Goal: Information Seeking & Learning: Learn about a topic

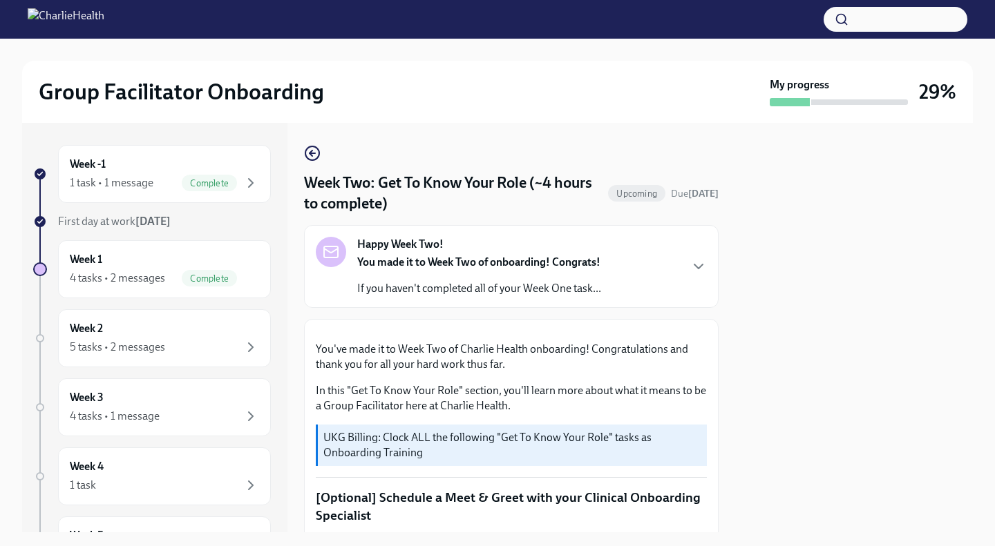
scroll to position [580, 0]
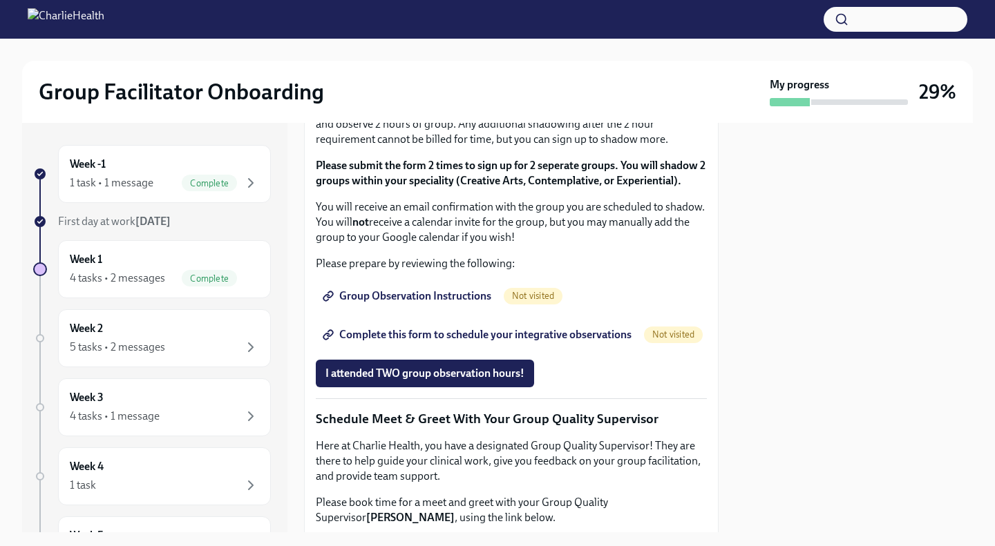
scroll to position [845, 0]
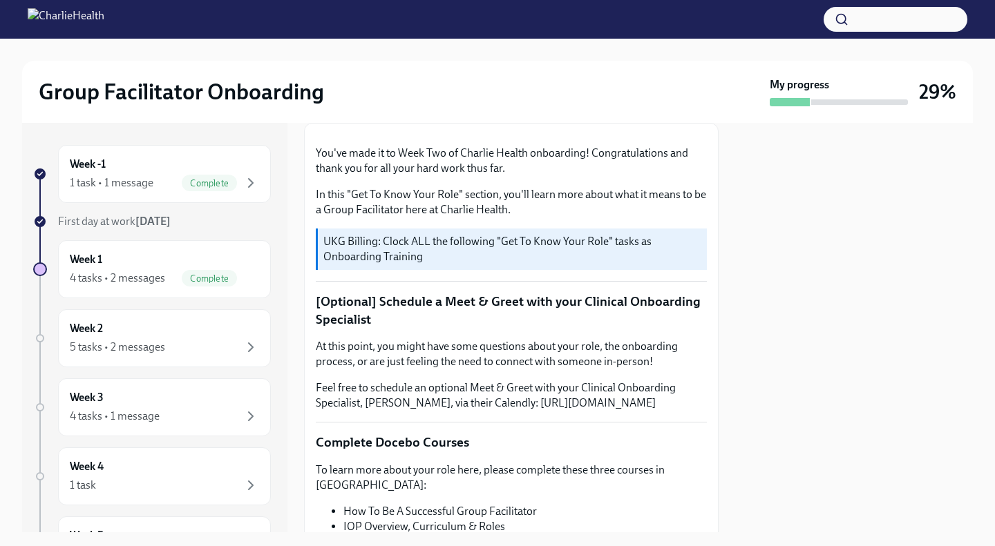
scroll to position [0, 0]
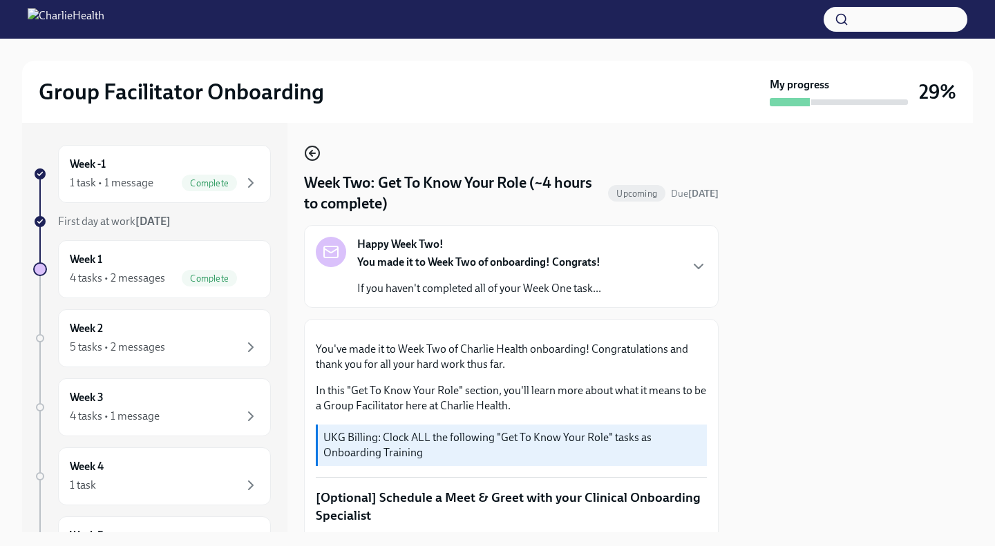
click at [316, 145] on icon "button" at bounding box center [312, 153] width 17 height 17
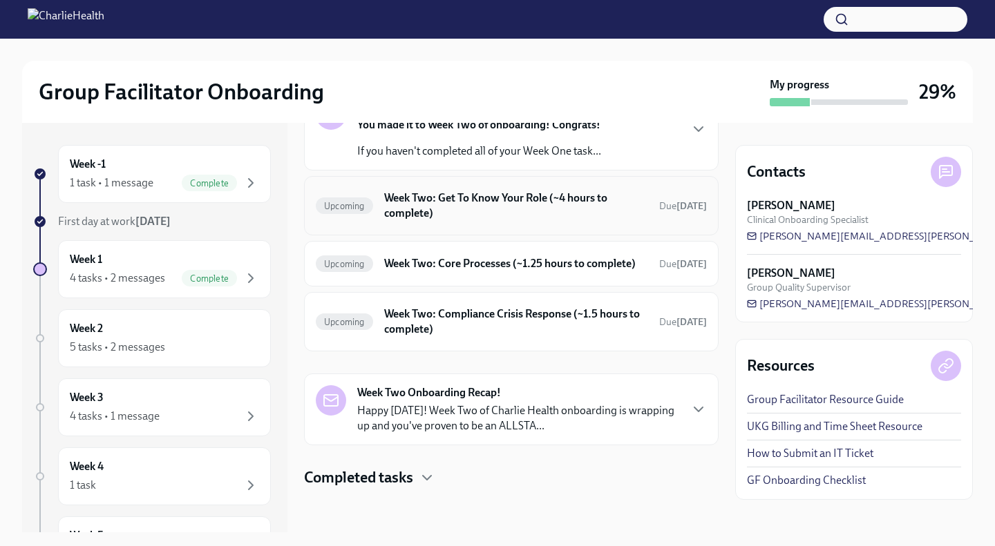
scroll to position [100, 0]
click at [558, 271] on h6 "Week Two: Core Processes (~1.25 hours to complete)" at bounding box center [516, 263] width 264 height 15
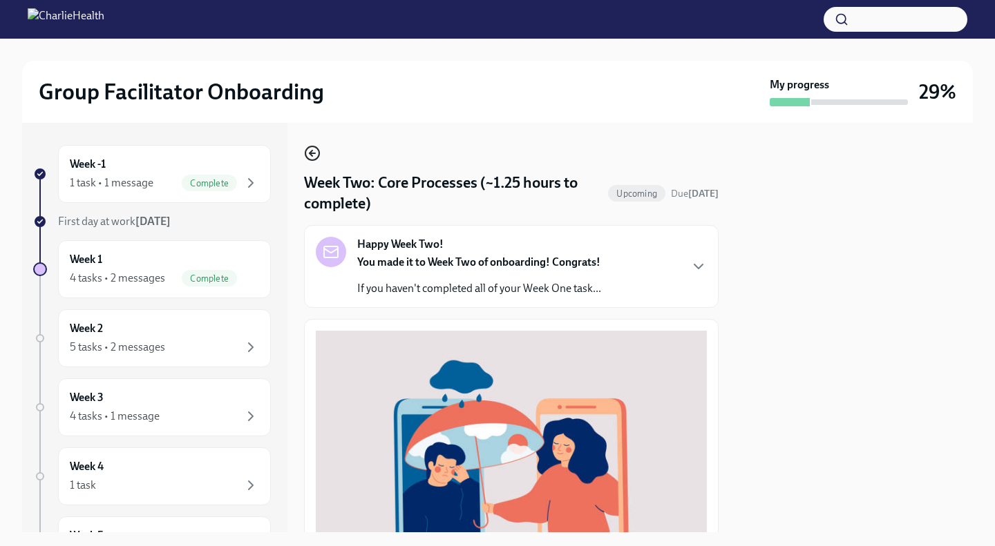
click at [309, 153] on icon "button" at bounding box center [312, 153] width 17 height 17
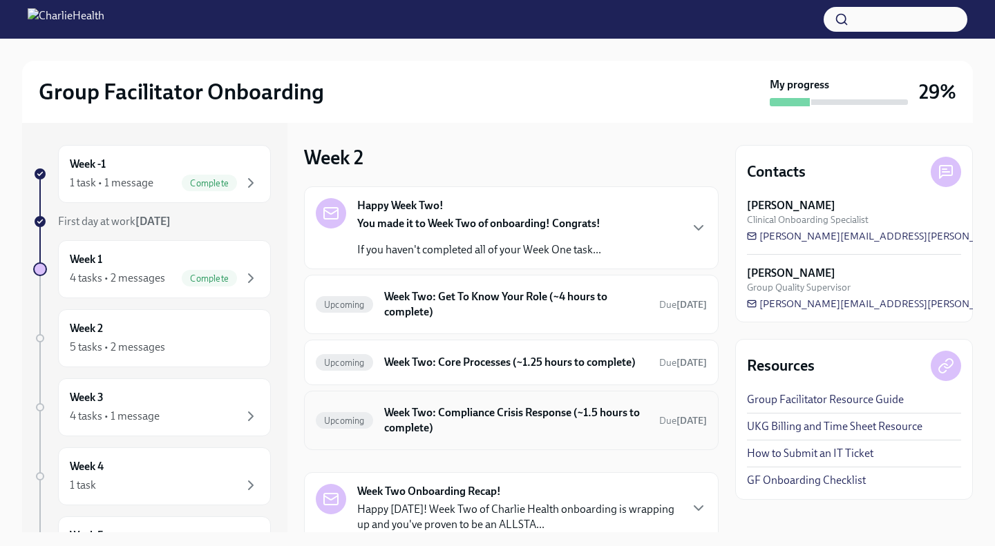
click at [491, 435] on h6 "Week Two: Compliance Crisis Response (~1.5 hours to complete)" at bounding box center [516, 420] width 264 height 30
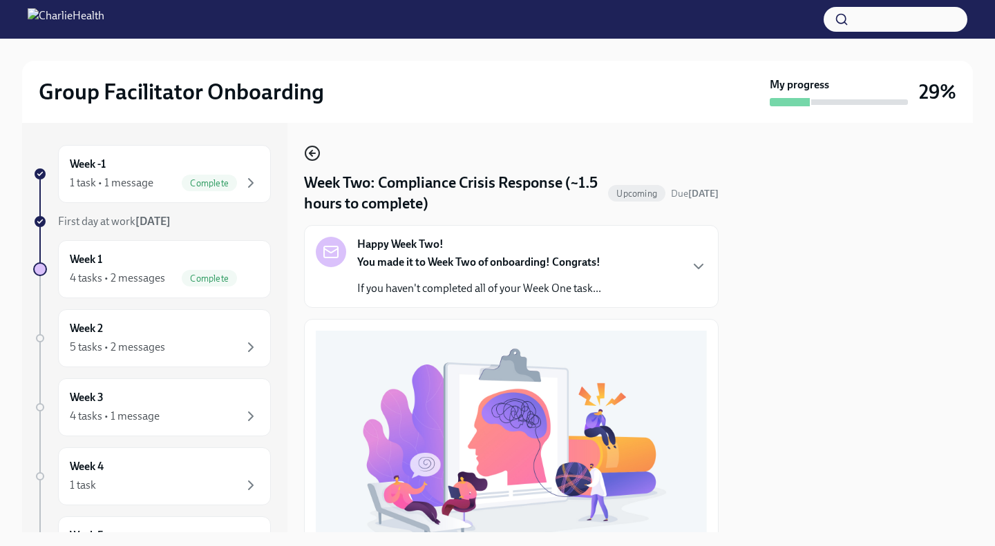
click at [316, 153] on icon "button" at bounding box center [312, 153] width 17 height 17
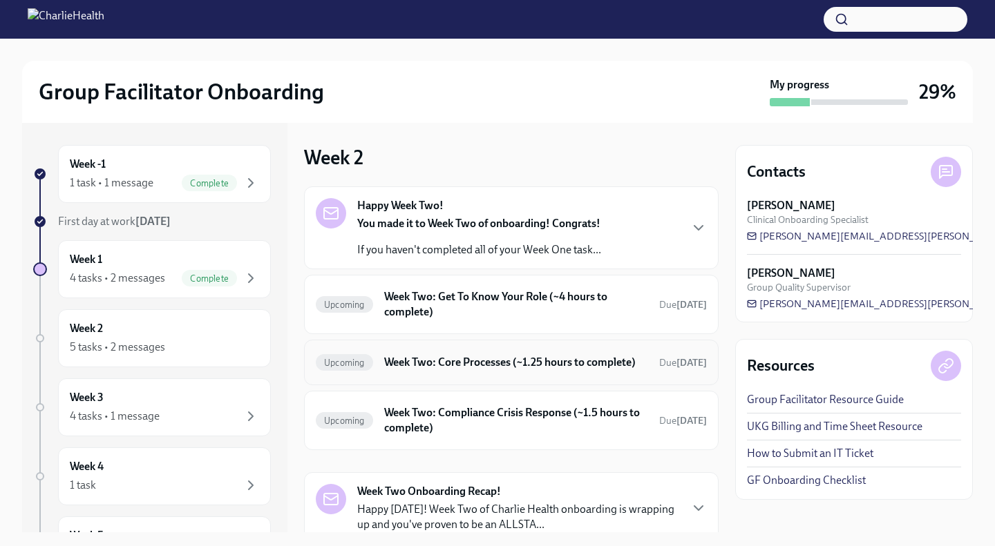
click at [498, 364] on h6 "Week Two: Core Processes (~1.25 hours to complete)" at bounding box center [516, 362] width 264 height 15
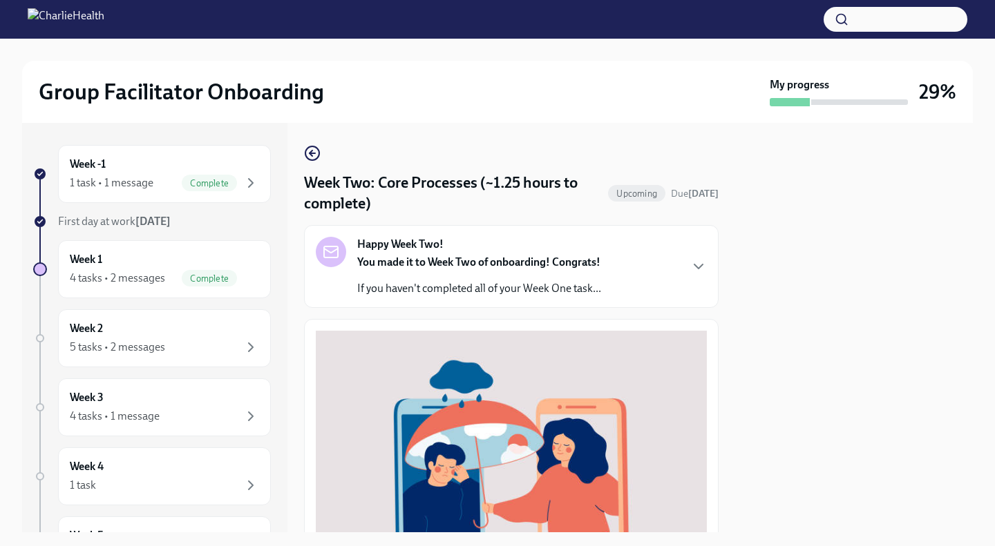
scroll to position [1, 0]
click at [316, 150] on icon "button" at bounding box center [312, 152] width 17 height 17
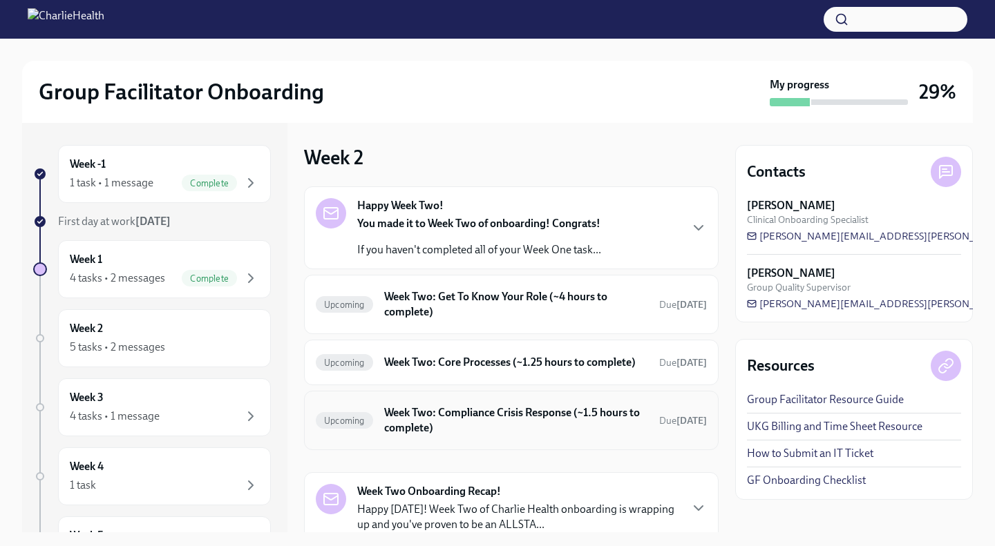
click at [466, 433] on h6 "Week Two: Compliance Crisis Response (~1.5 hours to complete)" at bounding box center [516, 420] width 264 height 30
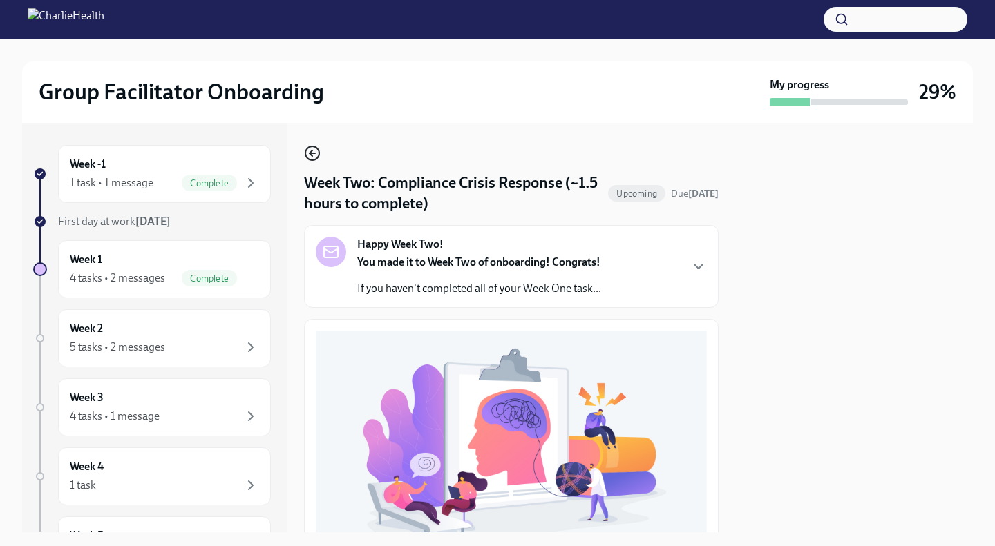
click at [318, 153] on circle "button" at bounding box center [312, 153] width 14 height 14
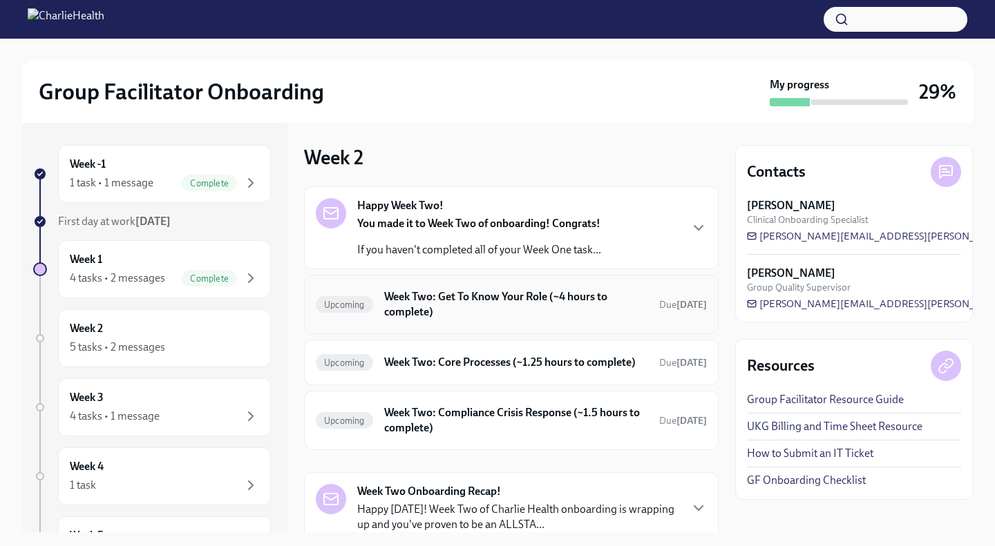
click at [532, 310] on h6 "Week Two: Get To Know Your Role (~4 hours to complete)" at bounding box center [516, 304] width 264 height 30
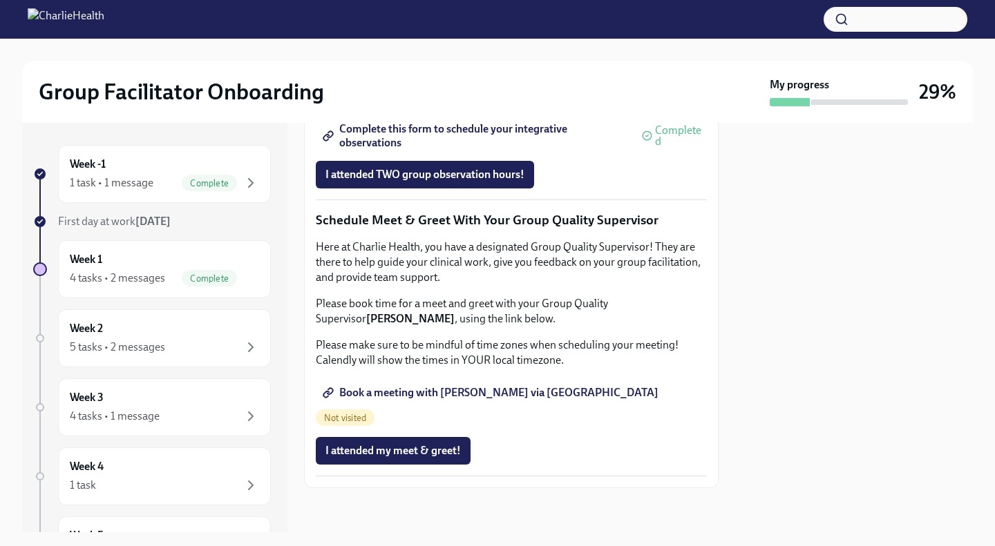
scroll to position [1340, 0]
click at [499, 400] on span "Book a meeting with [PERSON_NAME] via [GEOGRAPHIC_DATA]" at bounding box center [491, 393] width 333 height 14
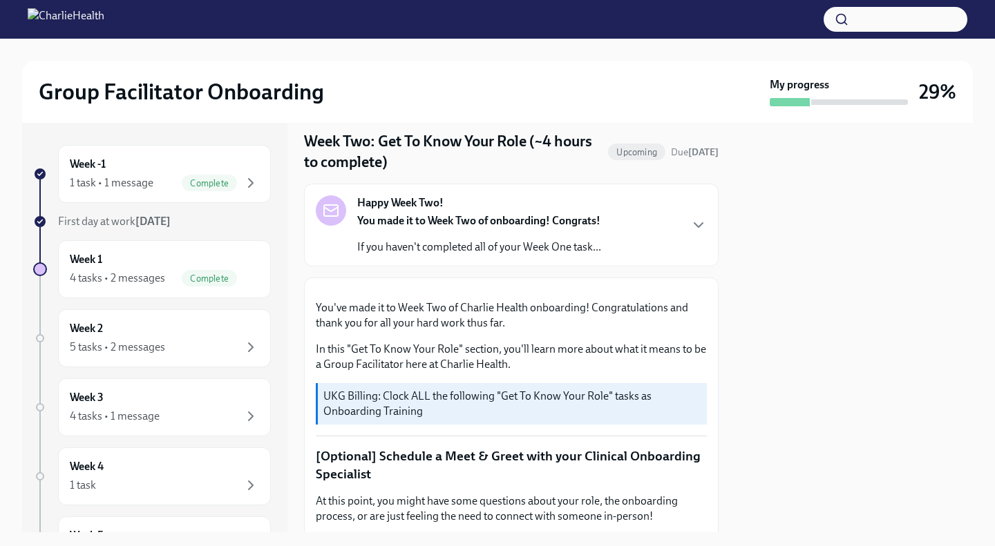
scroll to position [0, 0]
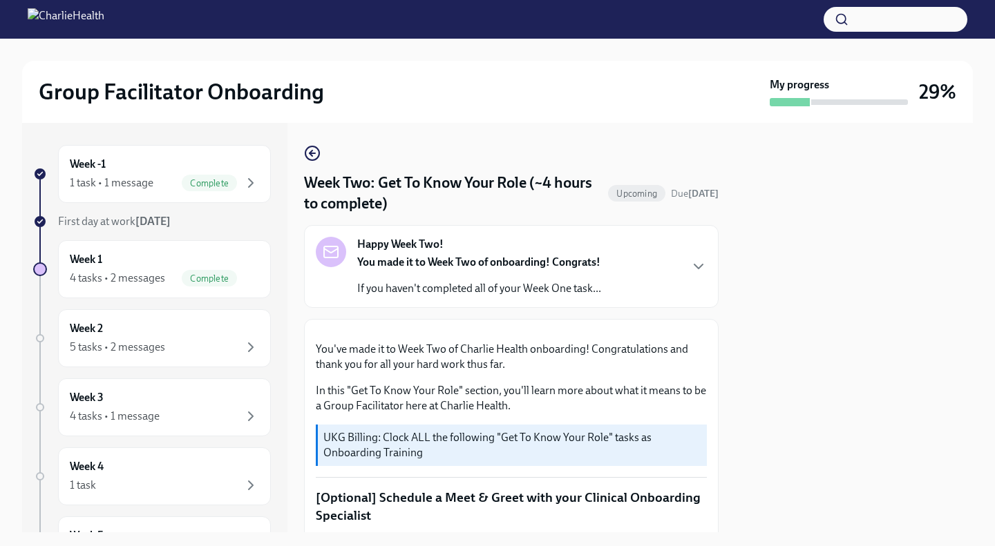
click at [442, 242] on strong "Happy Week Two!" at bounding box center [400, 244] width 86 height 15
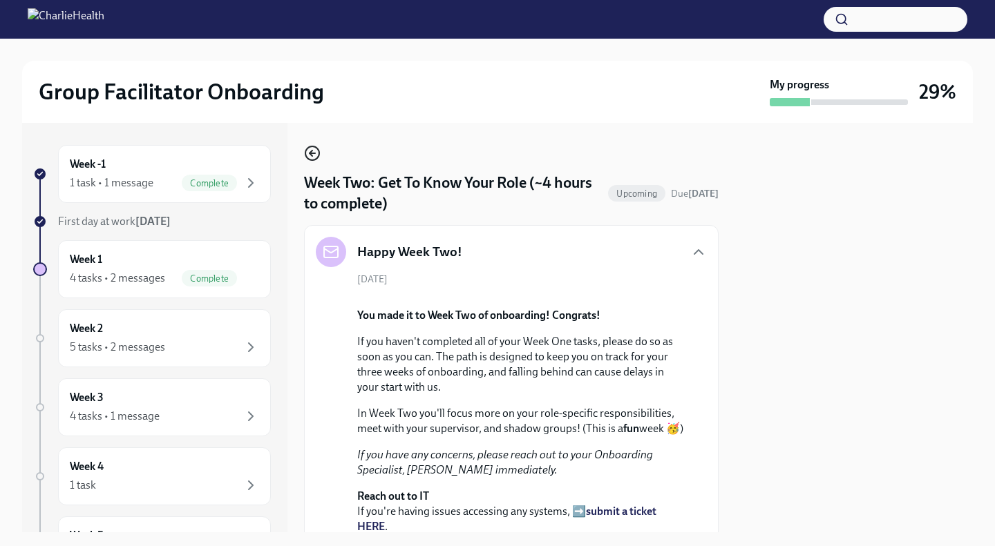
click at [312, 149] on icon "button" at bounding box center [312, 153] width 17 height 17
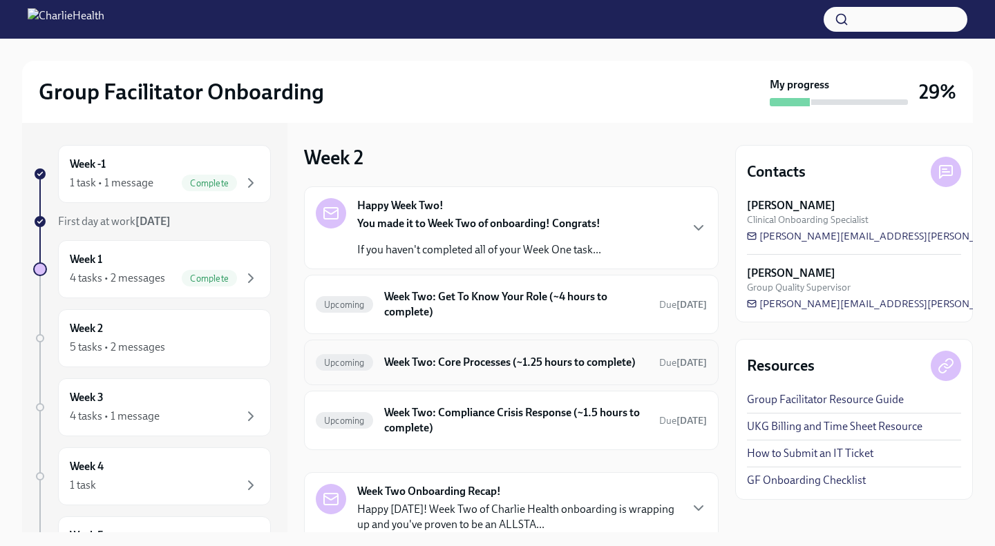
click at [477, 359] on h6 "Week Two: Core Processes (~1.25 hours to complete)" at bounding box center [516, 362] width 264 height 15
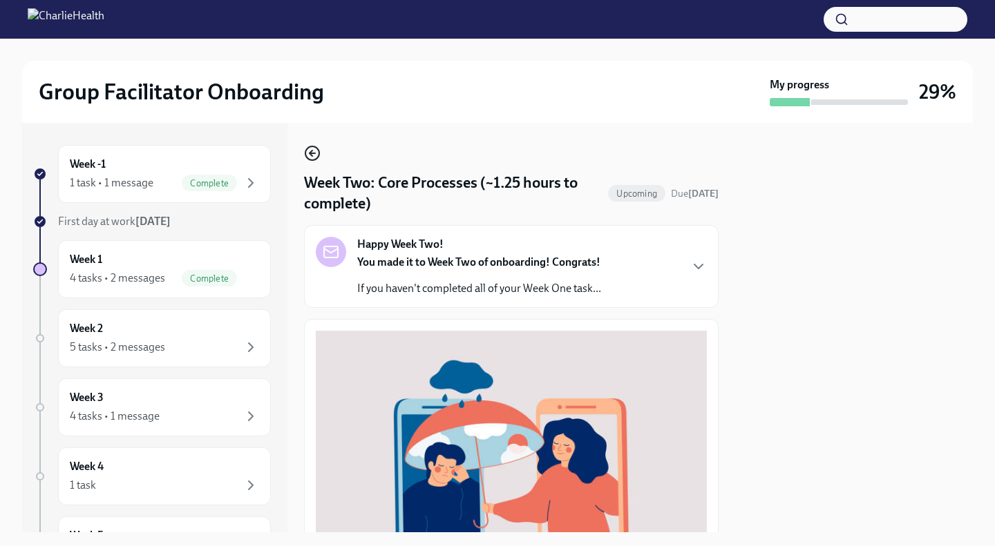
click at [305, 157] on circle "button" at bounding box center [312, 153] width 14 height 14
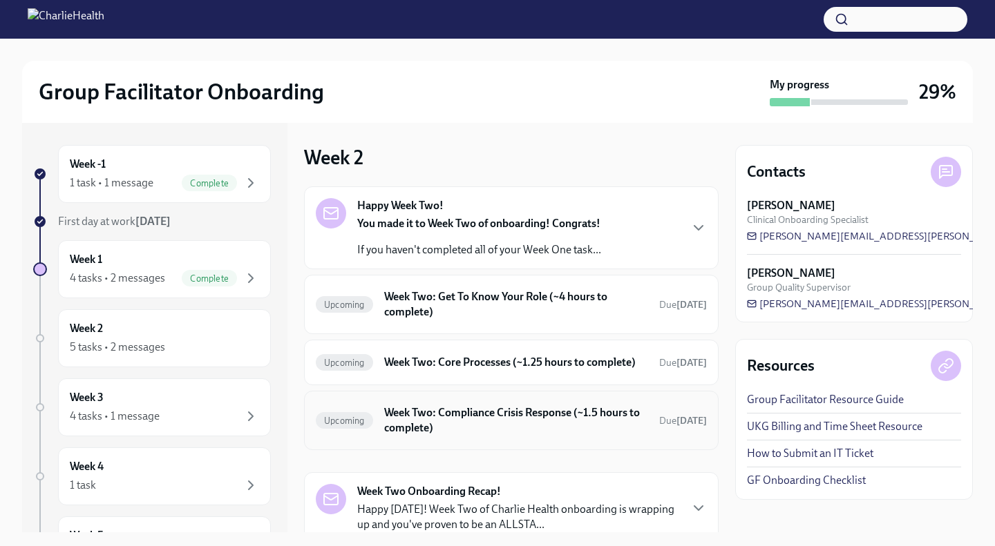
click at [484, 432] on h6 "Week Two: Compliance Crisis Response (~1.5 hours to complete)" at bounding box center [516, 420] width 264 height 30
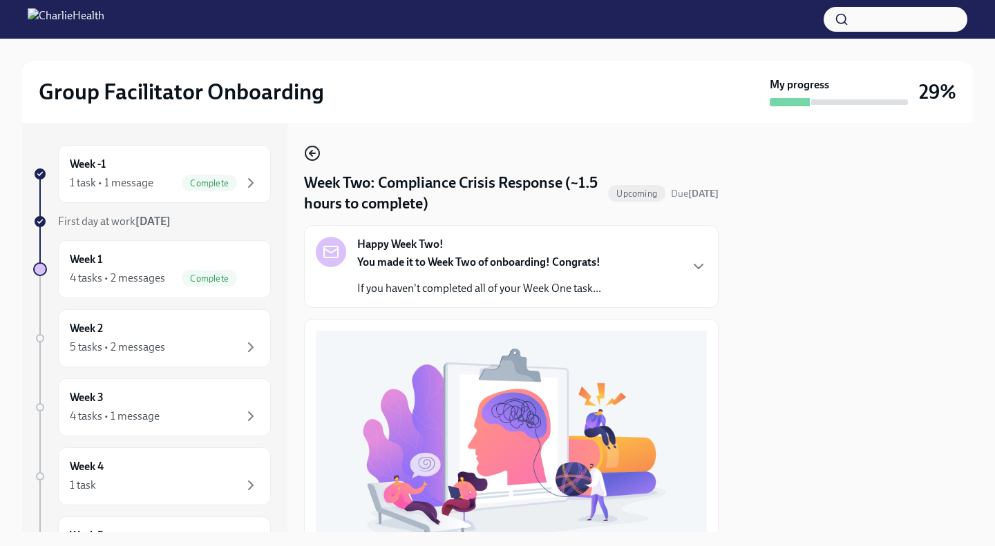
click at [309, 147] on circle "button" at bounding box center [312, 153] width 14 height 14
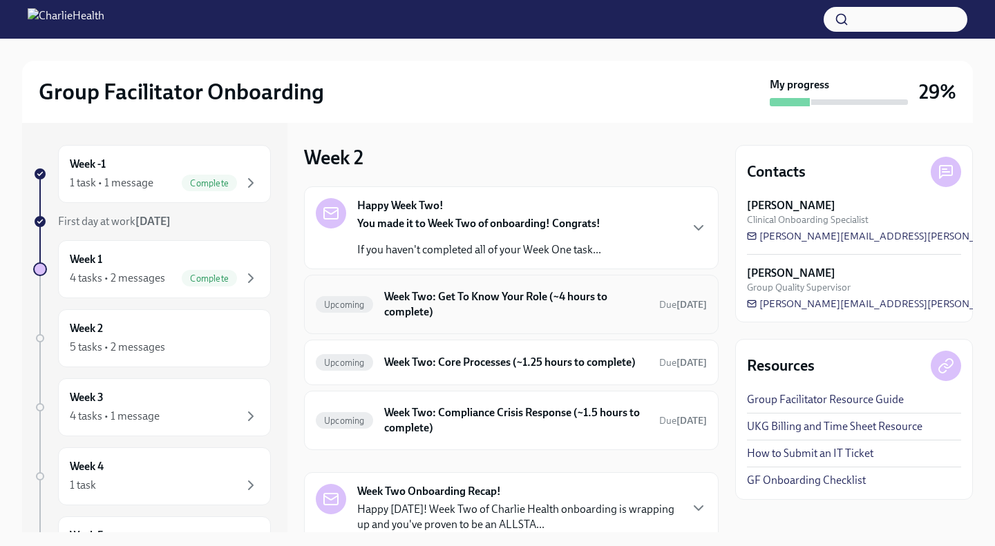
click at [462, 302] on h6 "Week Two: Get To Know Your Role (~4 hours to complete)" at bounding box center [516, 304] width 264 height 30
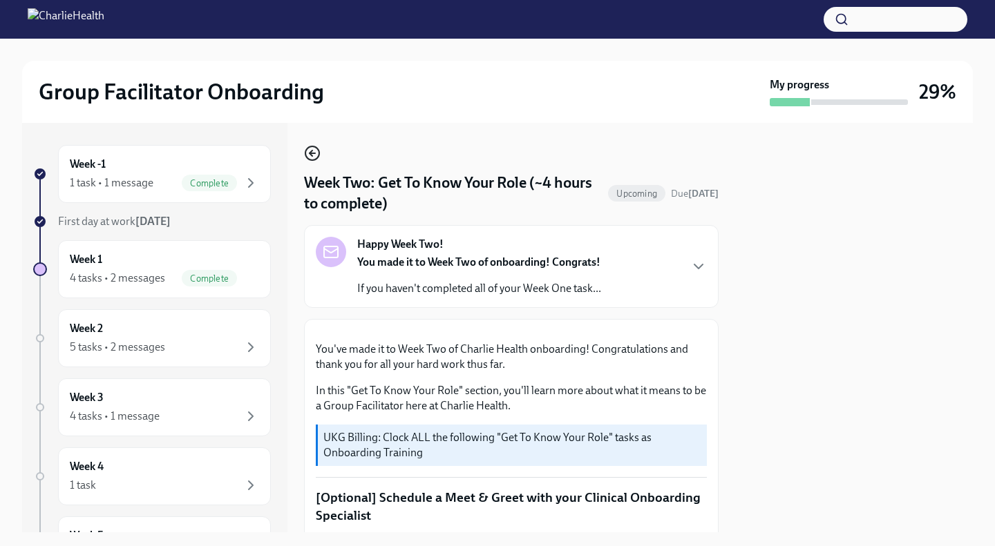
click at [309, 152] on icon "button" at bounding box center [312, 153] width 17 height 17
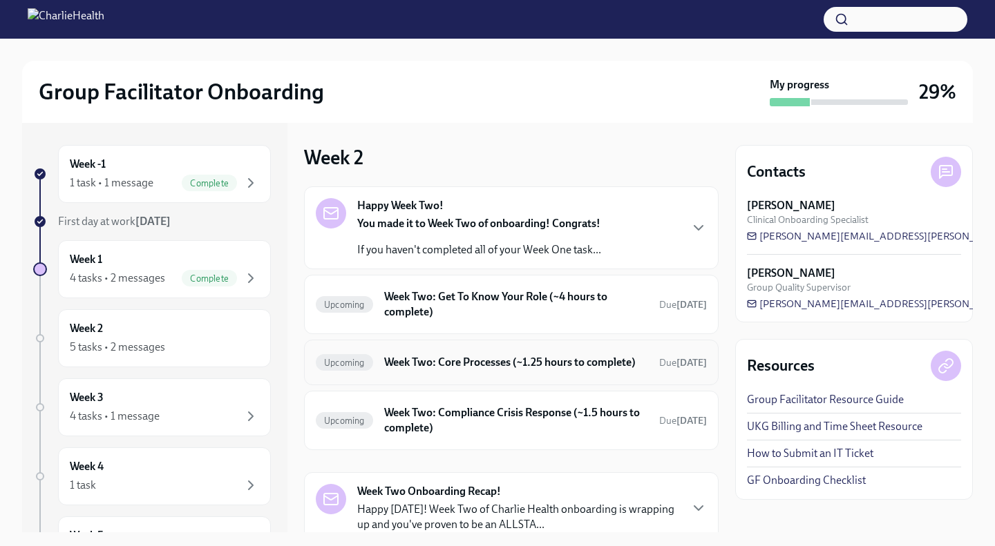
click at [513, 370] on h6 "Week Two: Core Processes (~1.25 hours to complete)" at bounding box center [516, 362] width 264 height 15
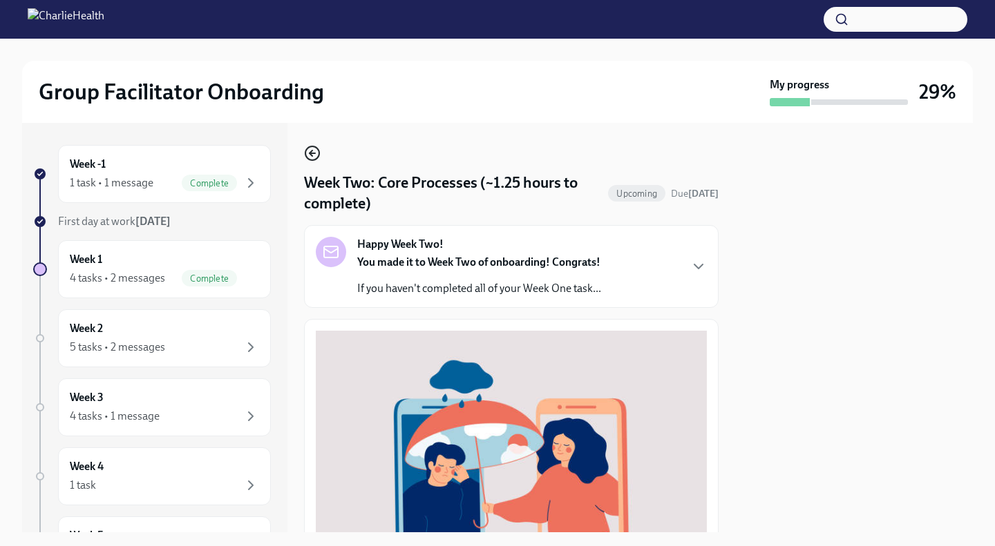
click at [306, 147] on icon "button" at bounding box center [312, 153] width 17 height 17
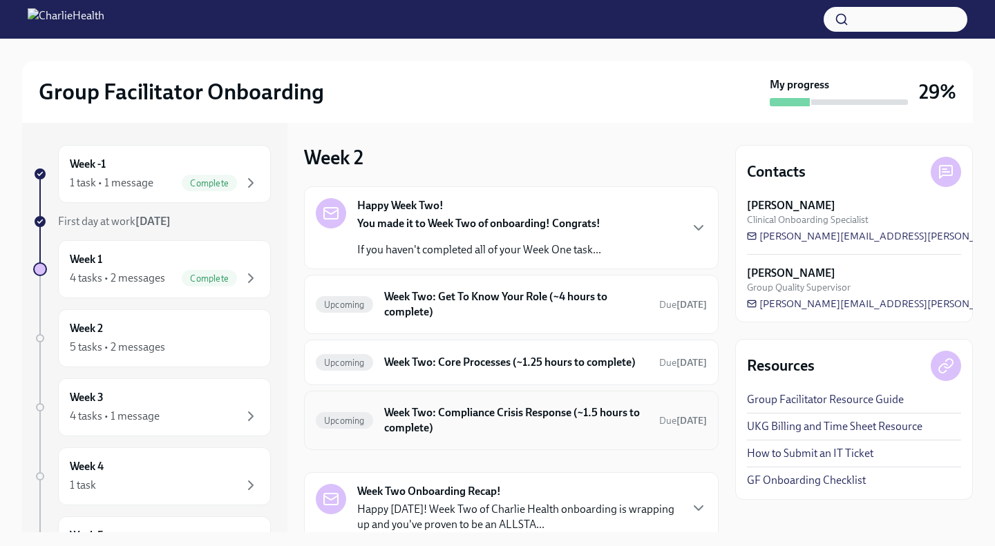
scroll to position [113, 0]
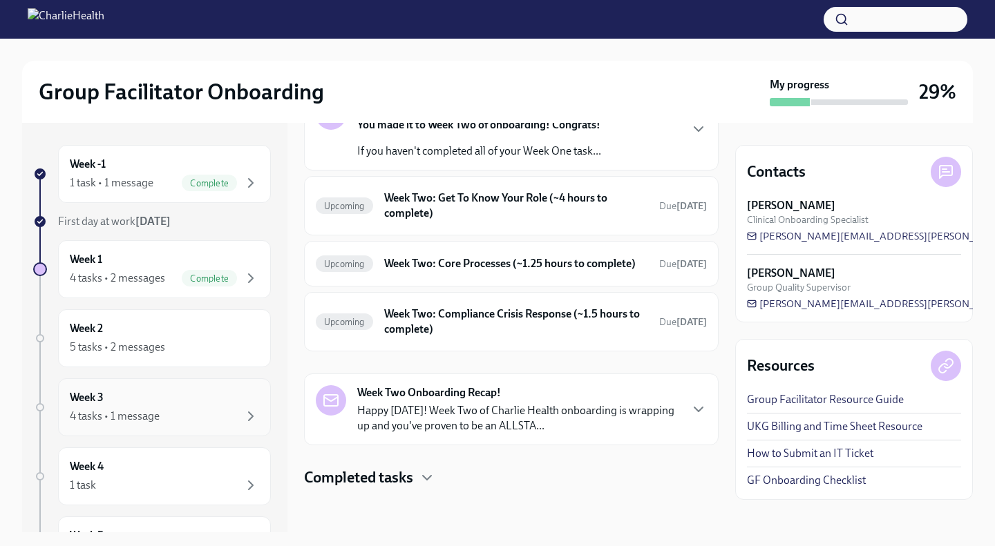
click at [178, 405] on div "Week 3 4 tasks • 1 message" at bounding box center [164, 407] width 189 height 35
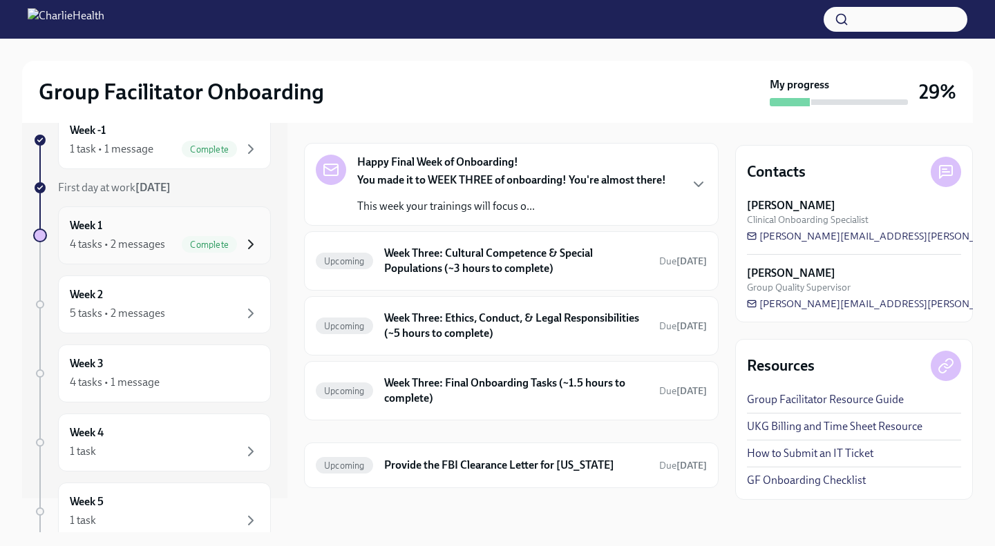
scroll to position [30, 0]
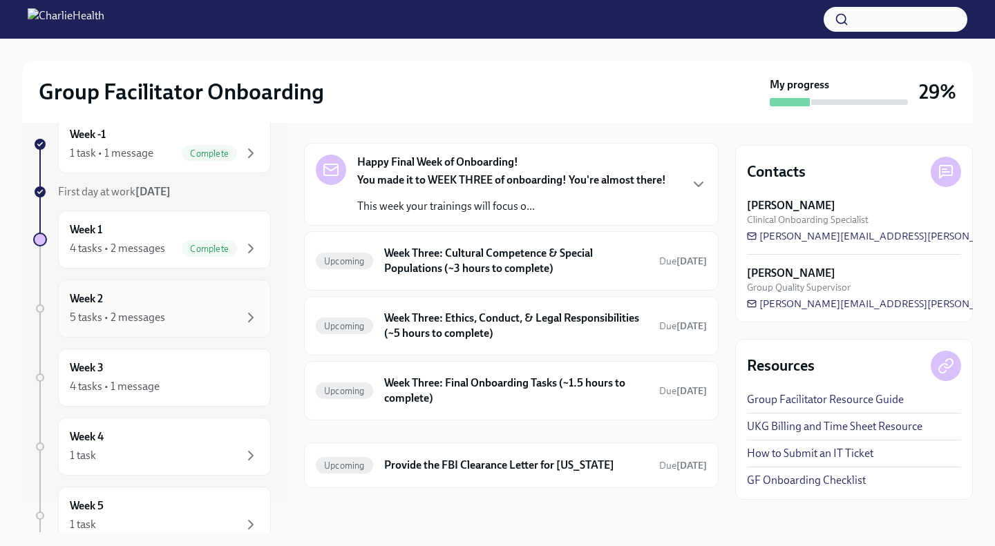
click at [237, 294] on div "Week 2 5 tasks • 2 messages" at bounding box center [164, 308] width 189 height 35
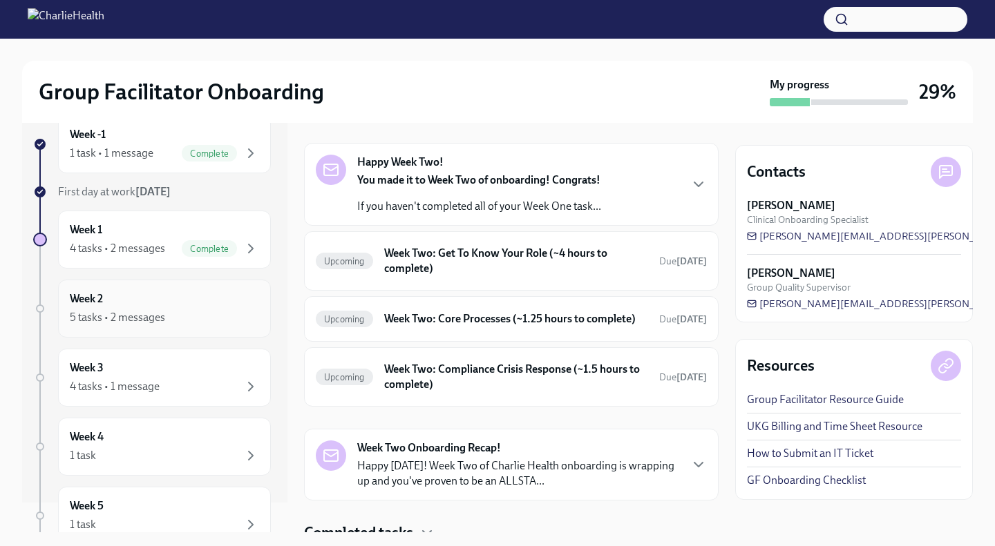
scroll to position [113, 0]
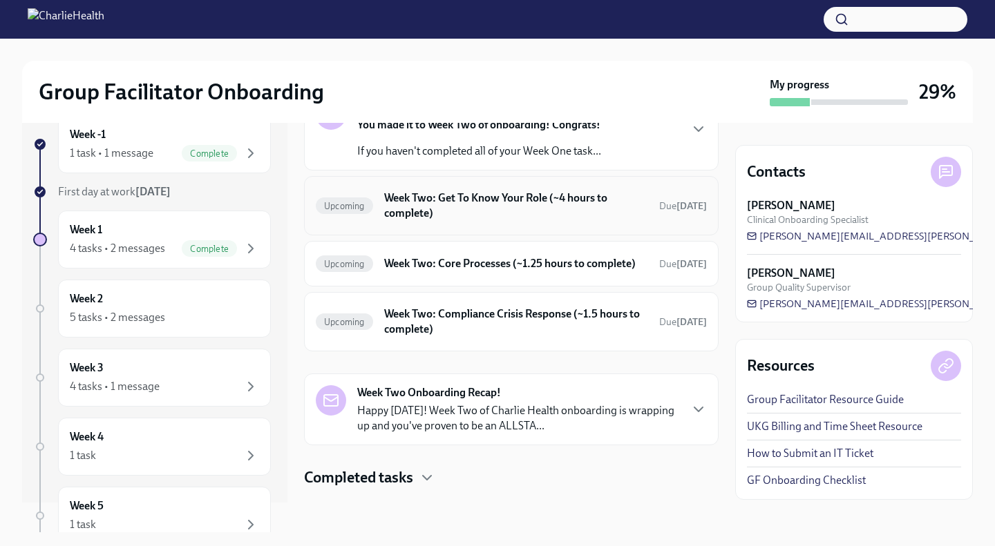
click at [458, 204] on h6 "Week Two: Get To Know Your Role (~4 hours to complete)" at bounding box center [516, 206] width 264 height 30
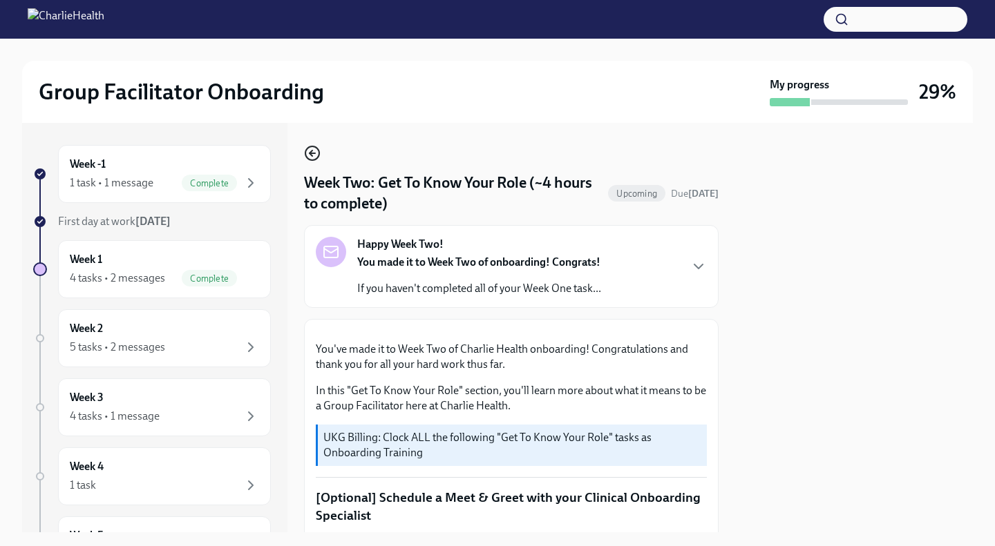
click at [309, 150] on icon "button" at bounding box center [312, 153] width 17 height 17
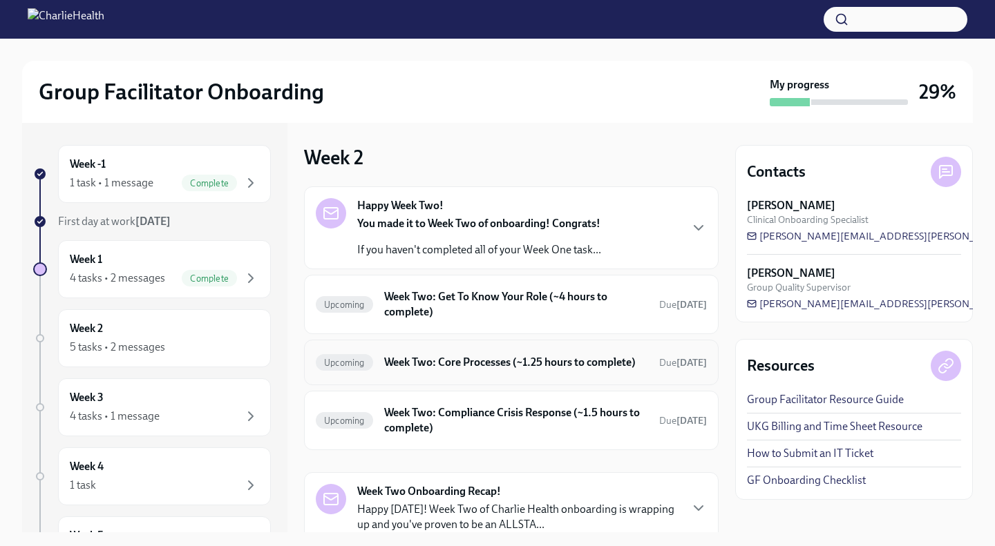
click at [514, 367] on h6 "Week Two: Core Processes (~1.25 hours to complete)" at bounding box center [516, 362] width 264 height 15
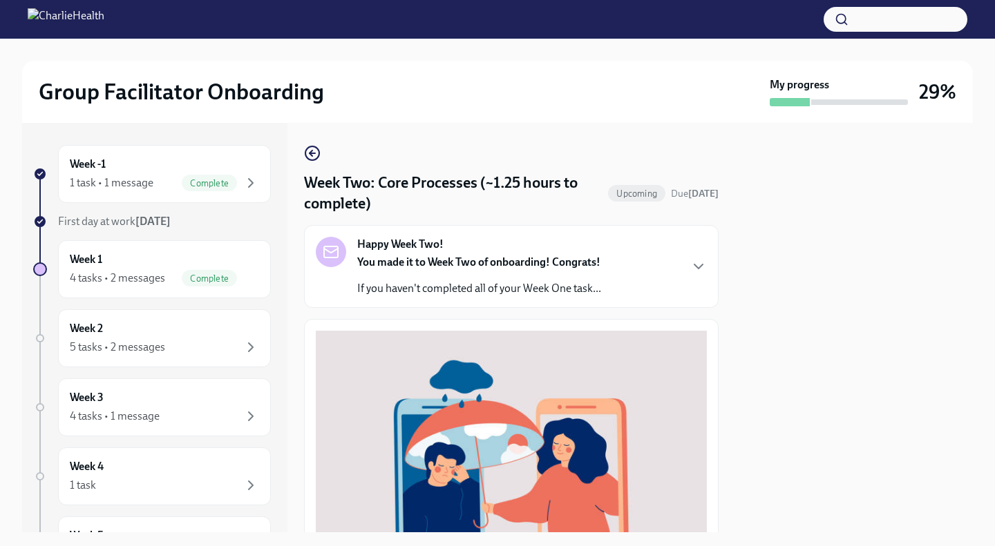
click at [514, 367] on button "Zoom image" at bounding box center [511, 461] width 391 height 260
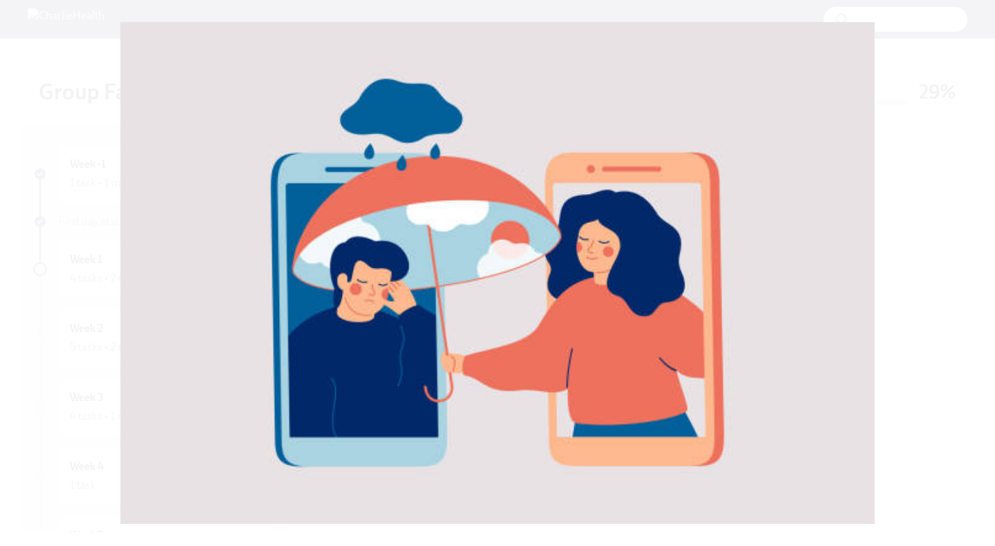
click at [877, 276] on button "Unzoom image" at bounding box center [497, 273] width 995 height 546
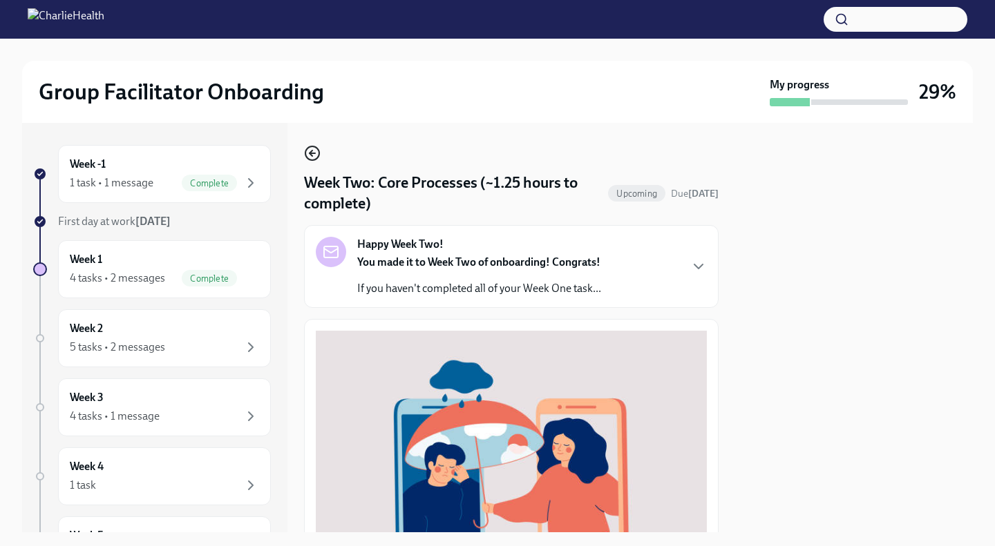
click at [314, 159] on icon "button" at bounding box center [312, 153] width 17 height 17
